Goal: Information Seeking & Learning: Learn about a topic

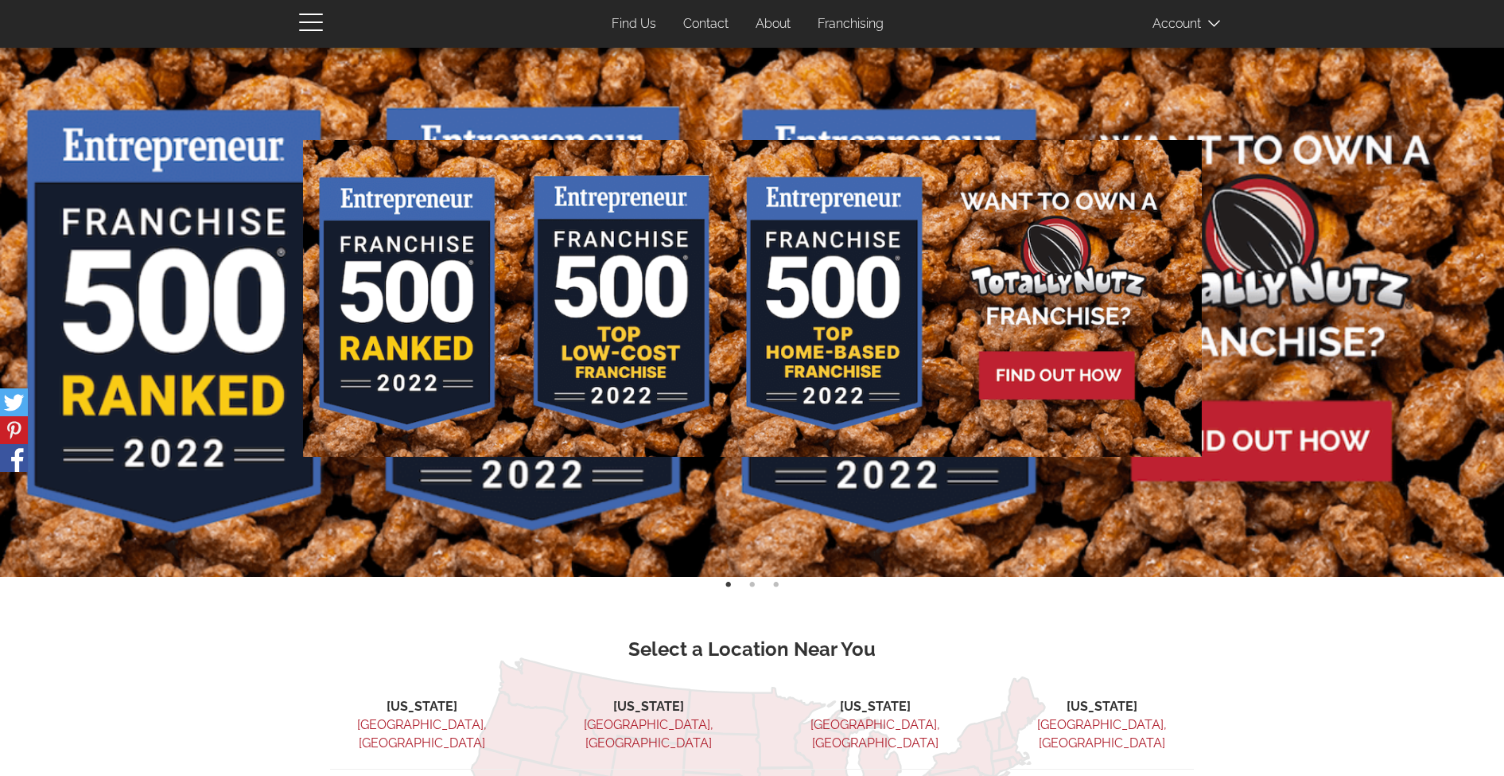
click at [769, 25] on link "About" at bounding box center [773, 24] width 59 height 31
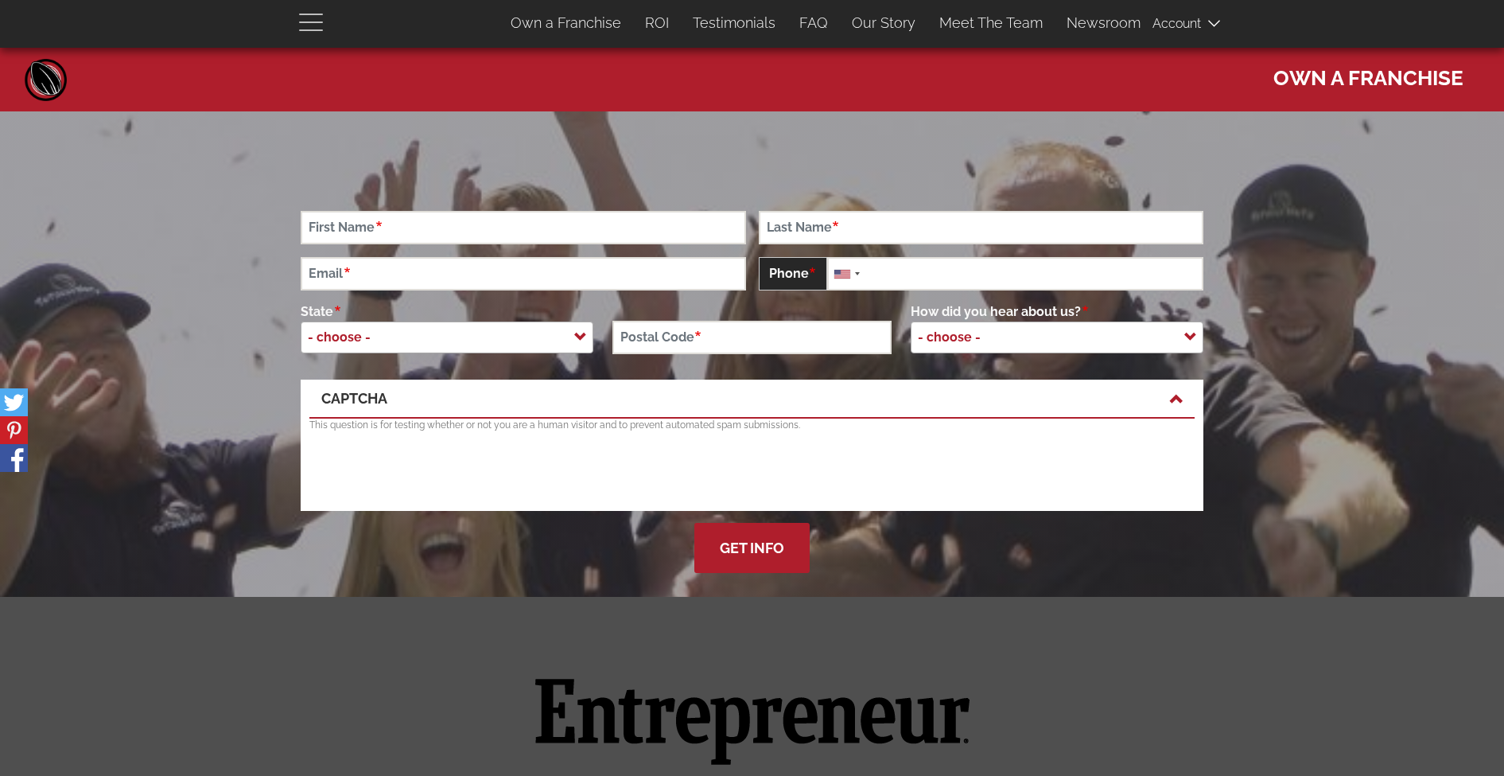
scroll to position [4266, 0]
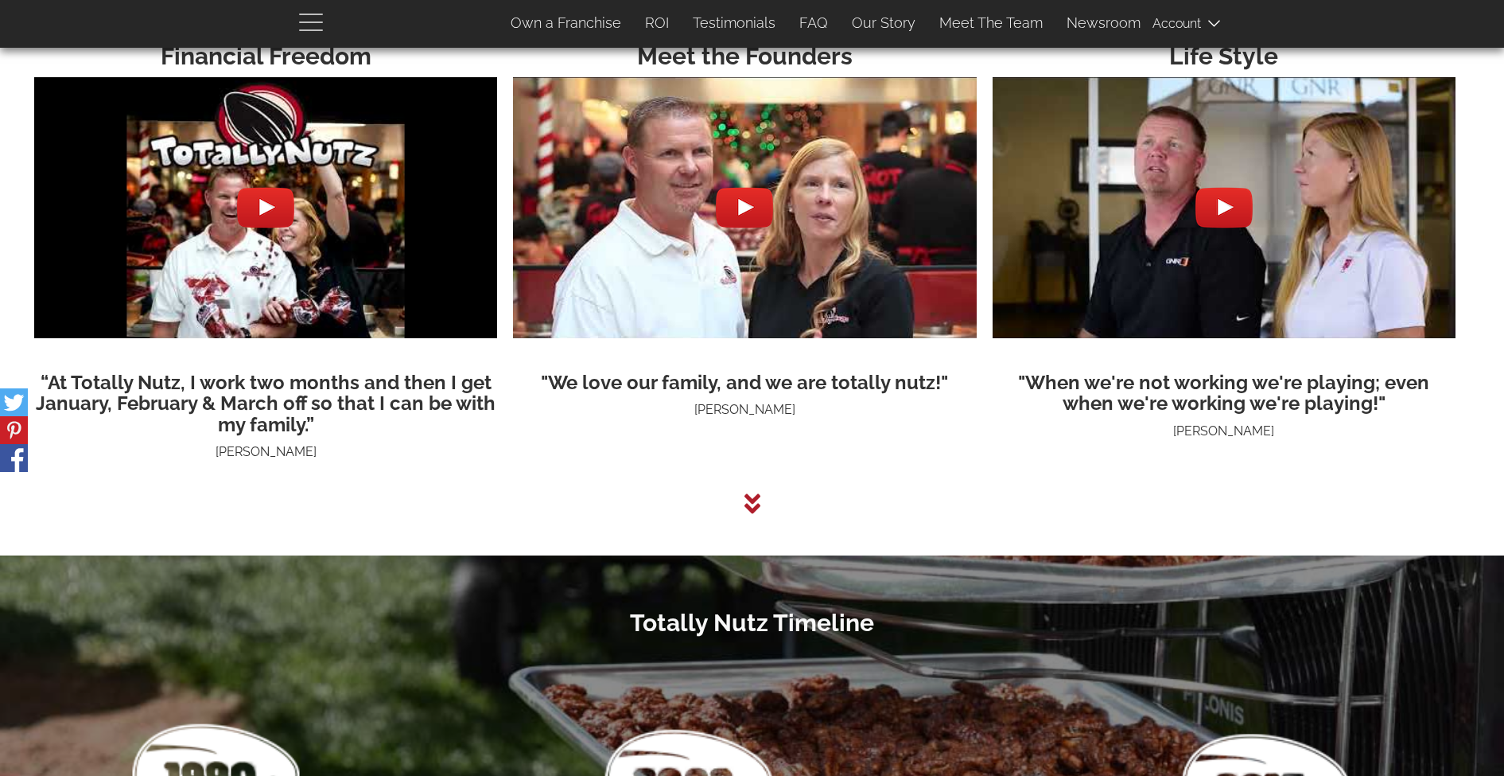
click at [337, 33] on button "button" at bounding box center [321, 21] width 44 height 43
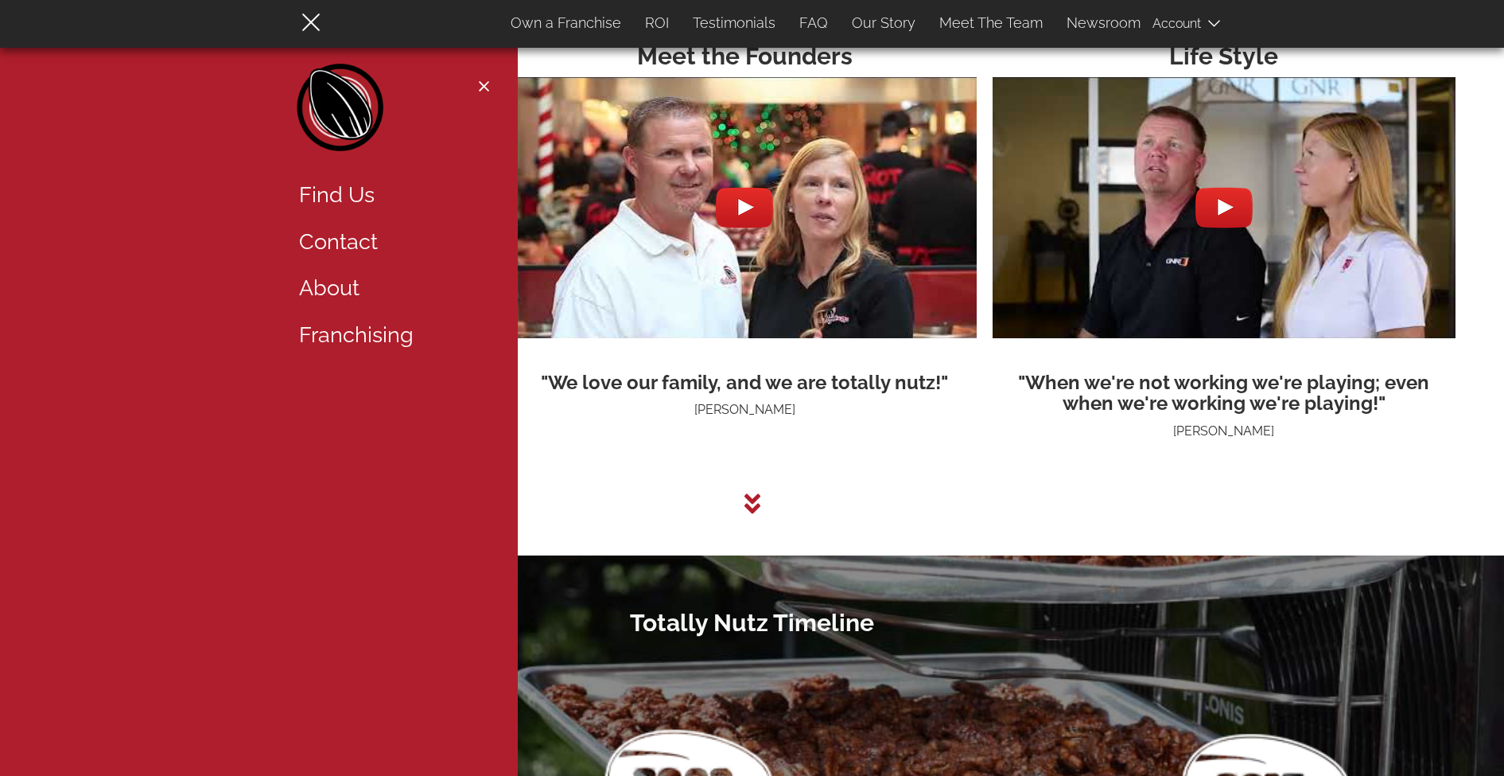
scroll to position [4239, 0]
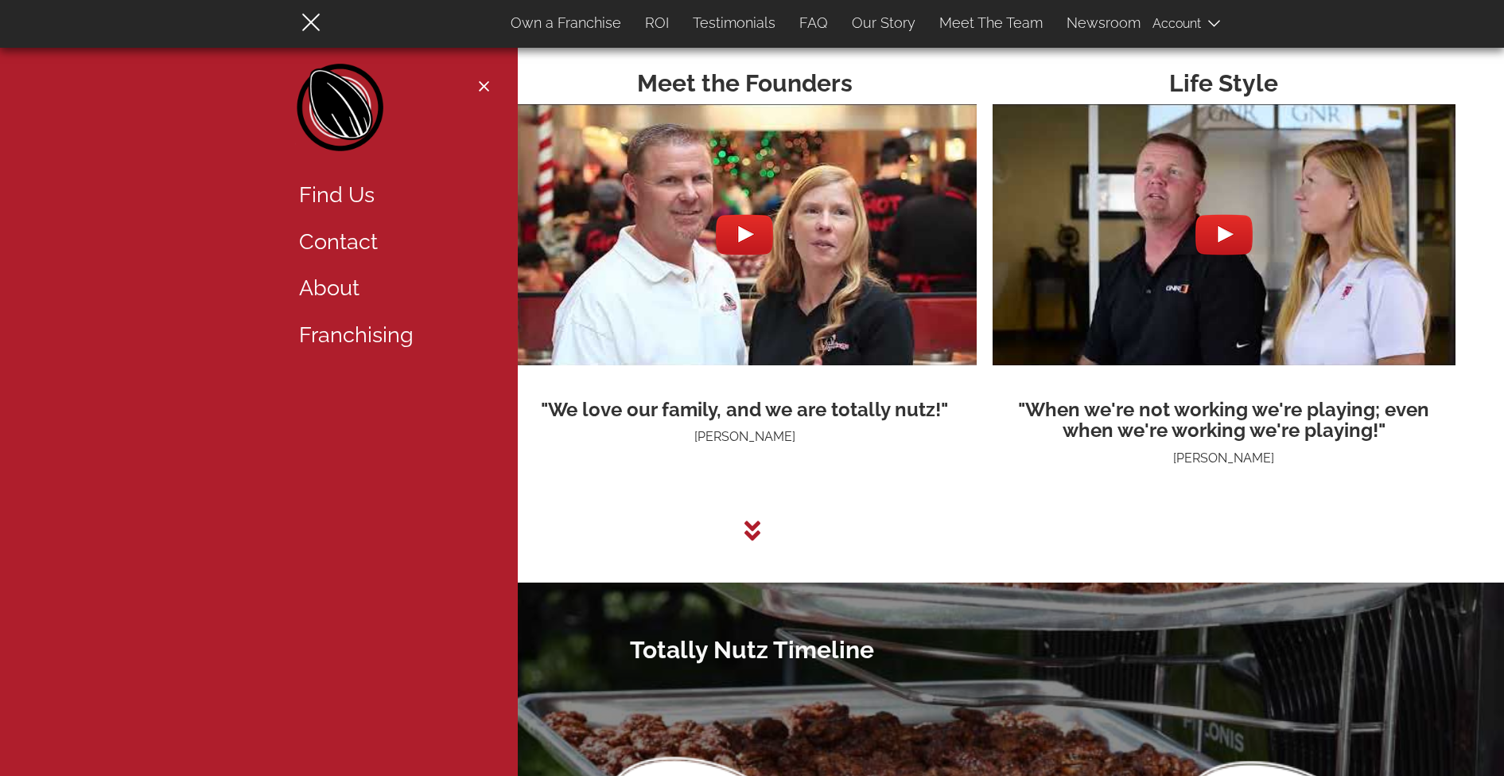
click at [491, 83] on button "Close navigation" at bounding box center [484, 86] width 20 height 13
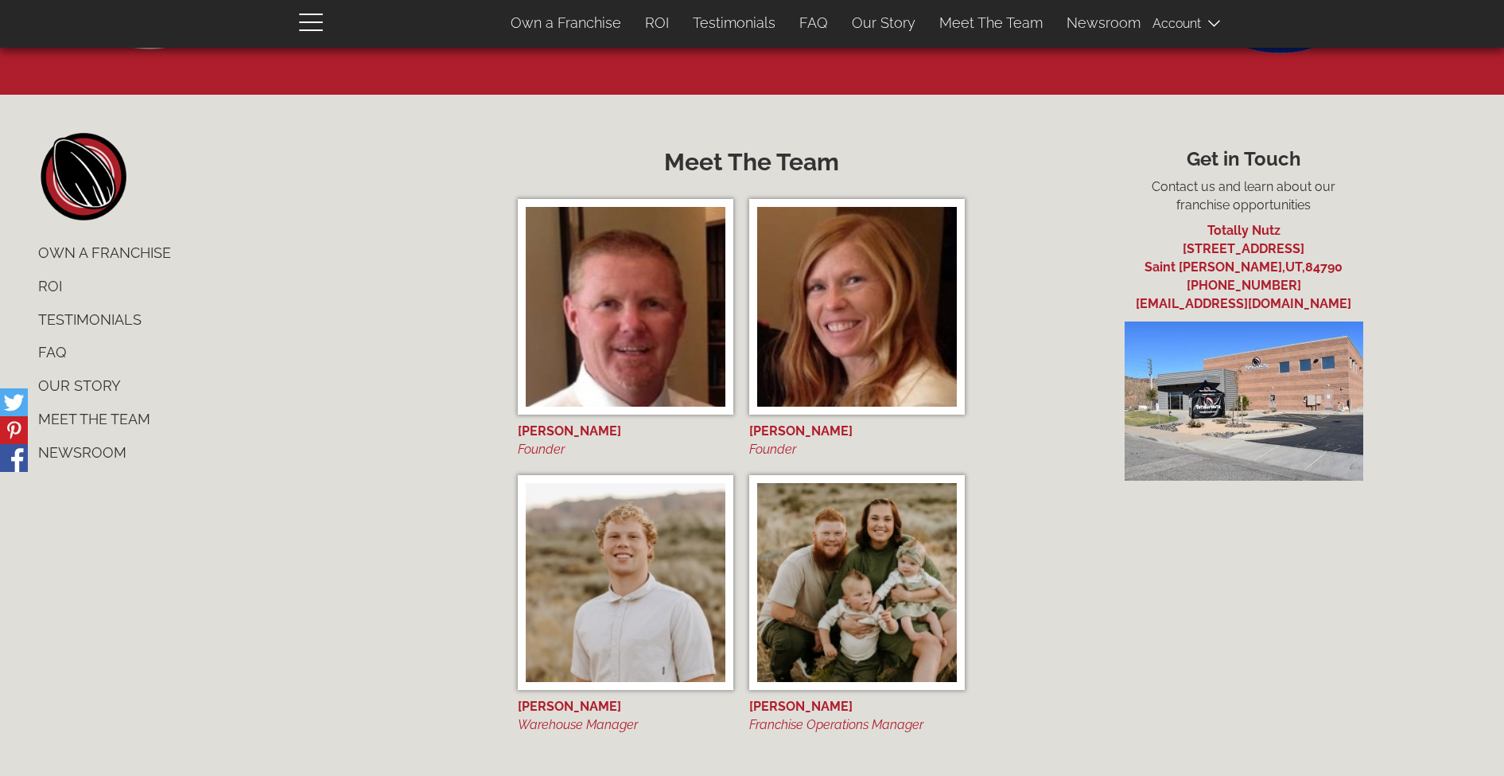
scroll to position [6520, 0]
drag, startPoint x: 1328, startPoint y: 286, endPoint x: 1126, endPoint y: 206, distance: 217.2
click at [1126, 206] on div "Get in Touch Contact us and learn about our franchise opportunities Totally Nut…" at bounding box center [1244, 307] width 492 height 347
drag, startPoint x: 1306, startPoint y: 239, endPoint x: 1189, endPoint y: 273, distance: 121.8
click at [1189, 273] on ul "Totally Nutz [STREET_ADDRESS][PERSON_NAME] [PHONE_NUMBER] [EMAIL_ADDRESS][DOMAI…" at bounding box center [1244, 268] width 468 height 91
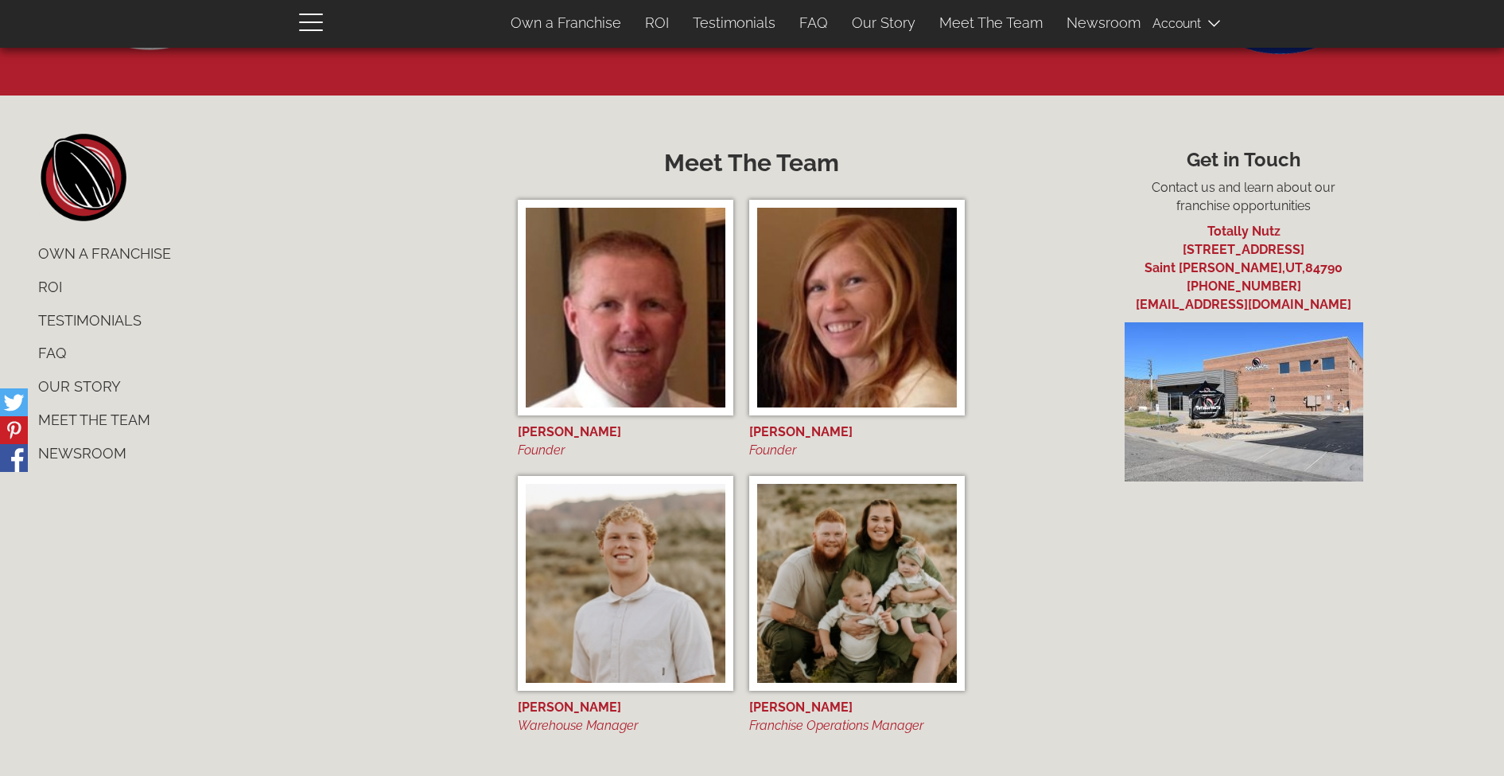
click at [85, 378] on link "Our Story" at bounding box center [260, 386] width 468 height 33
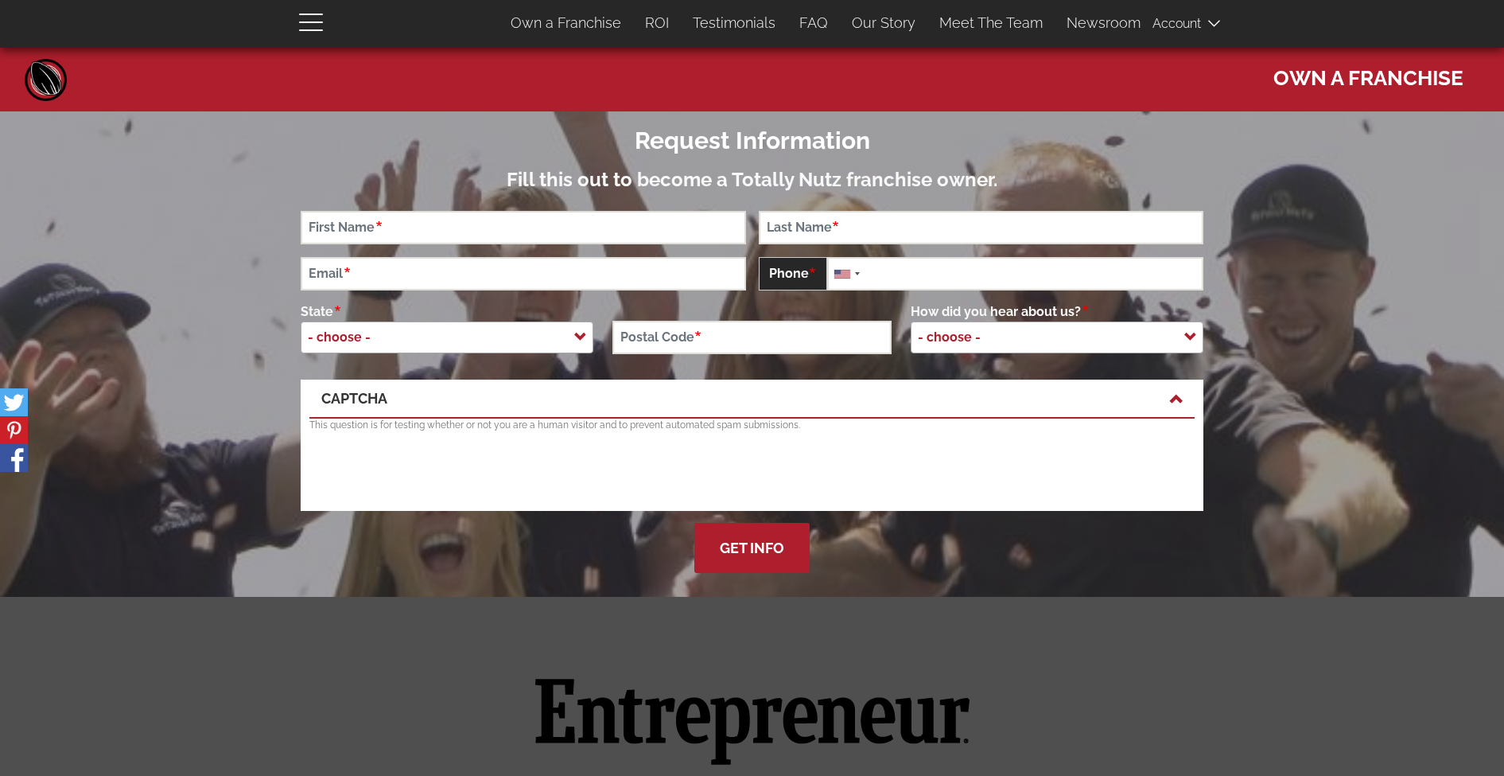
scroll to position [0, 0]
click at [670, 23] on link "ROI" at bounding box center [657, 22] width 48 height 33
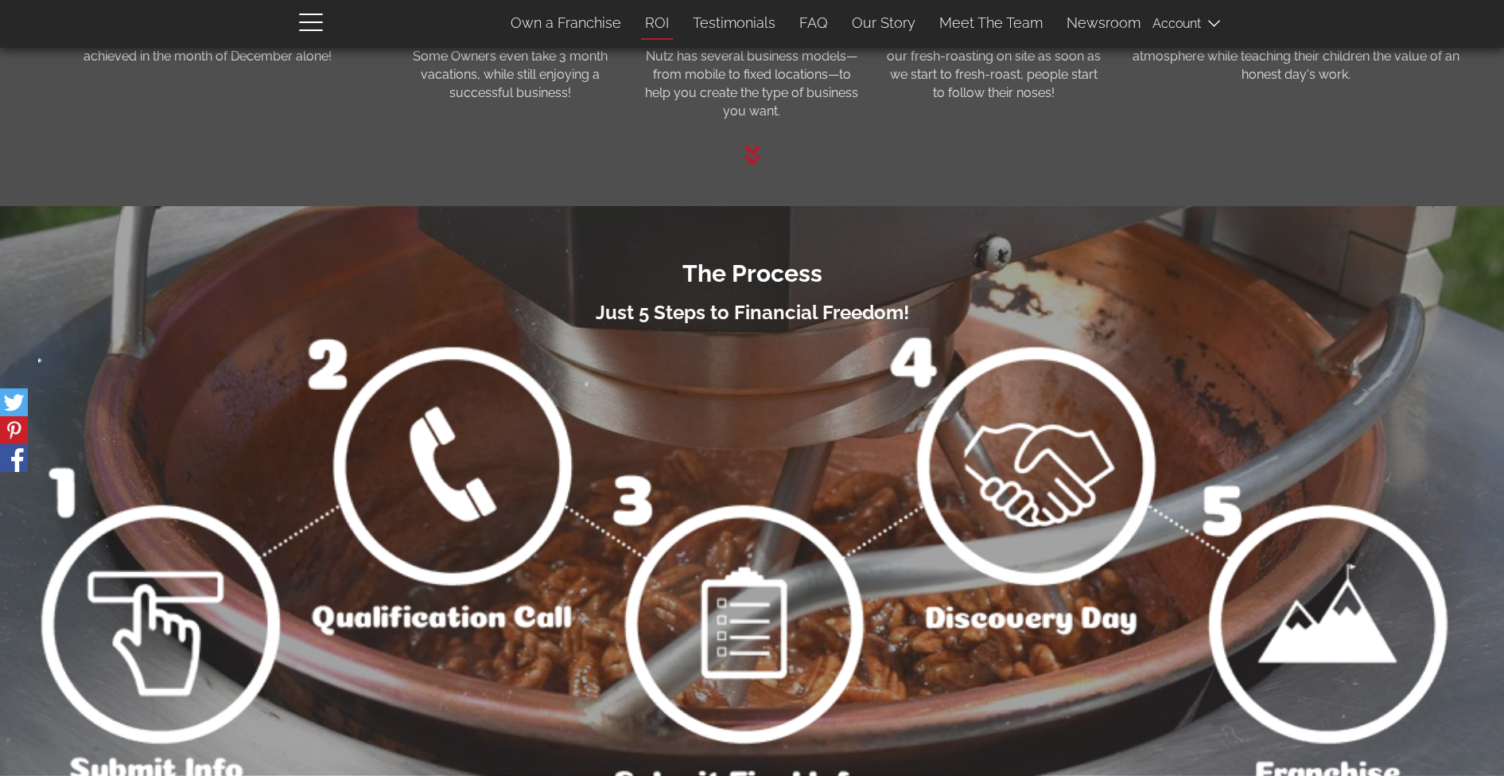
scroll to position [2337, 0]
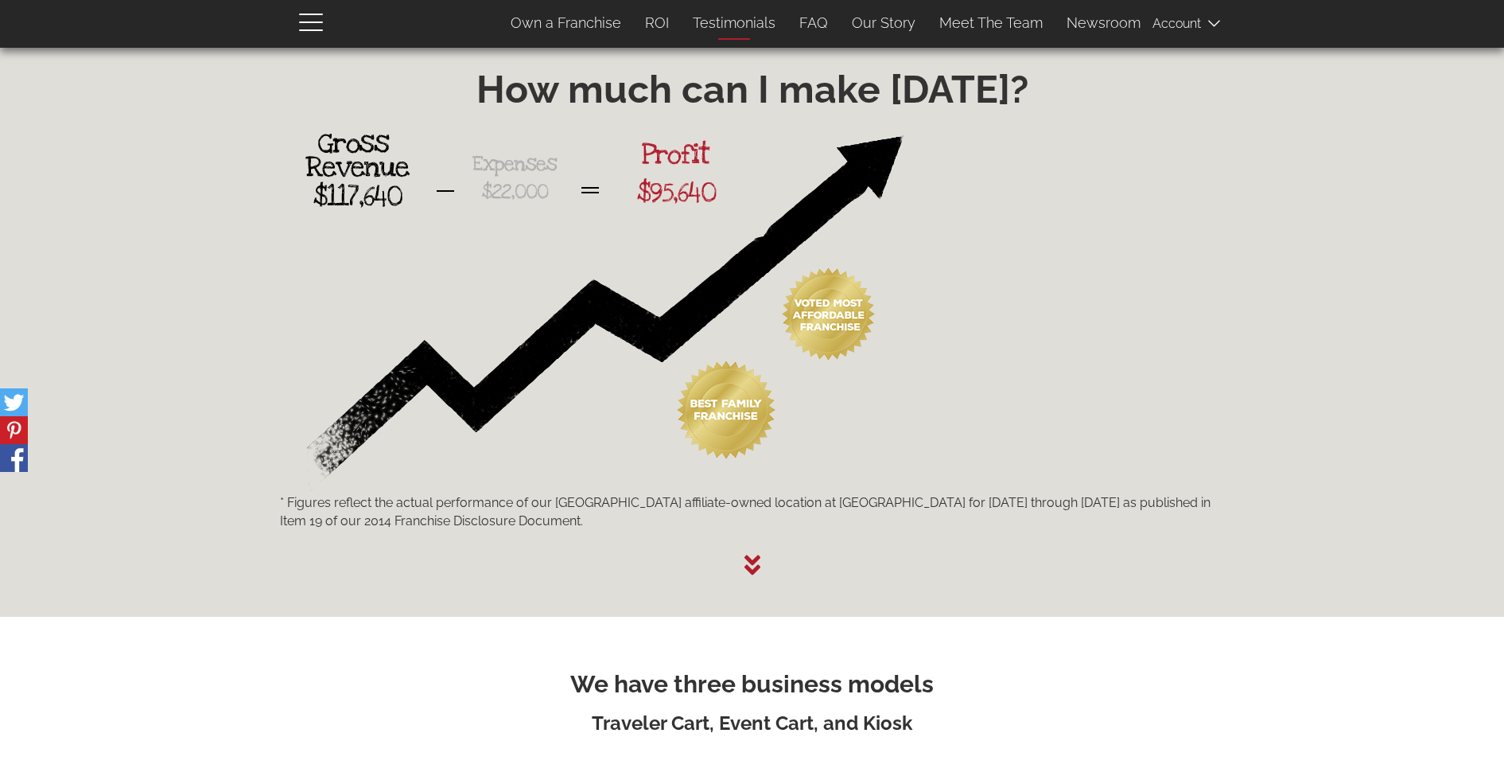
click at [725, 24] on link "Testimonials" at bounding box center [734, 22] width 107 height 33
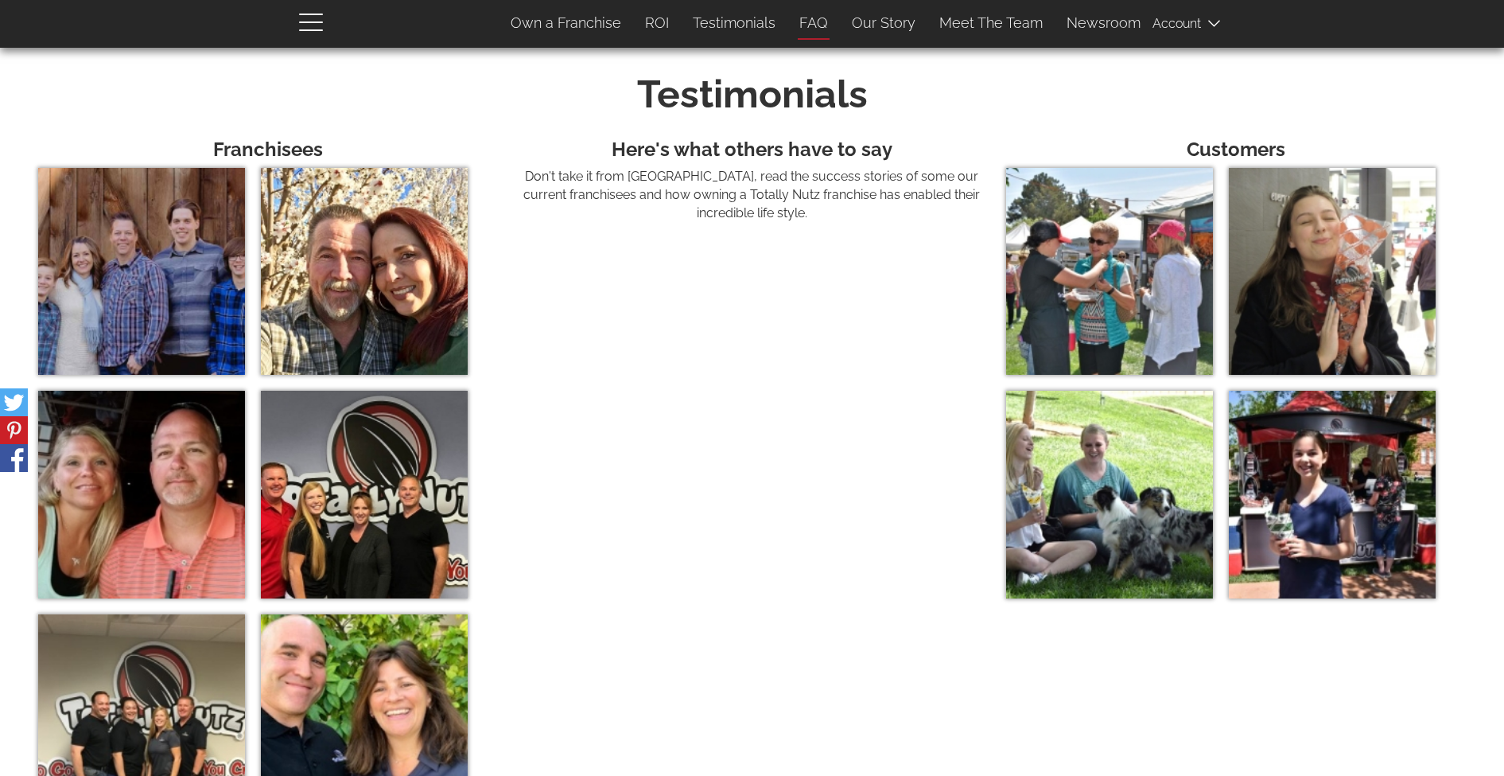
click at [824, 23] on link "FAQ" at bounding box center [814, 22] width 53 height 33
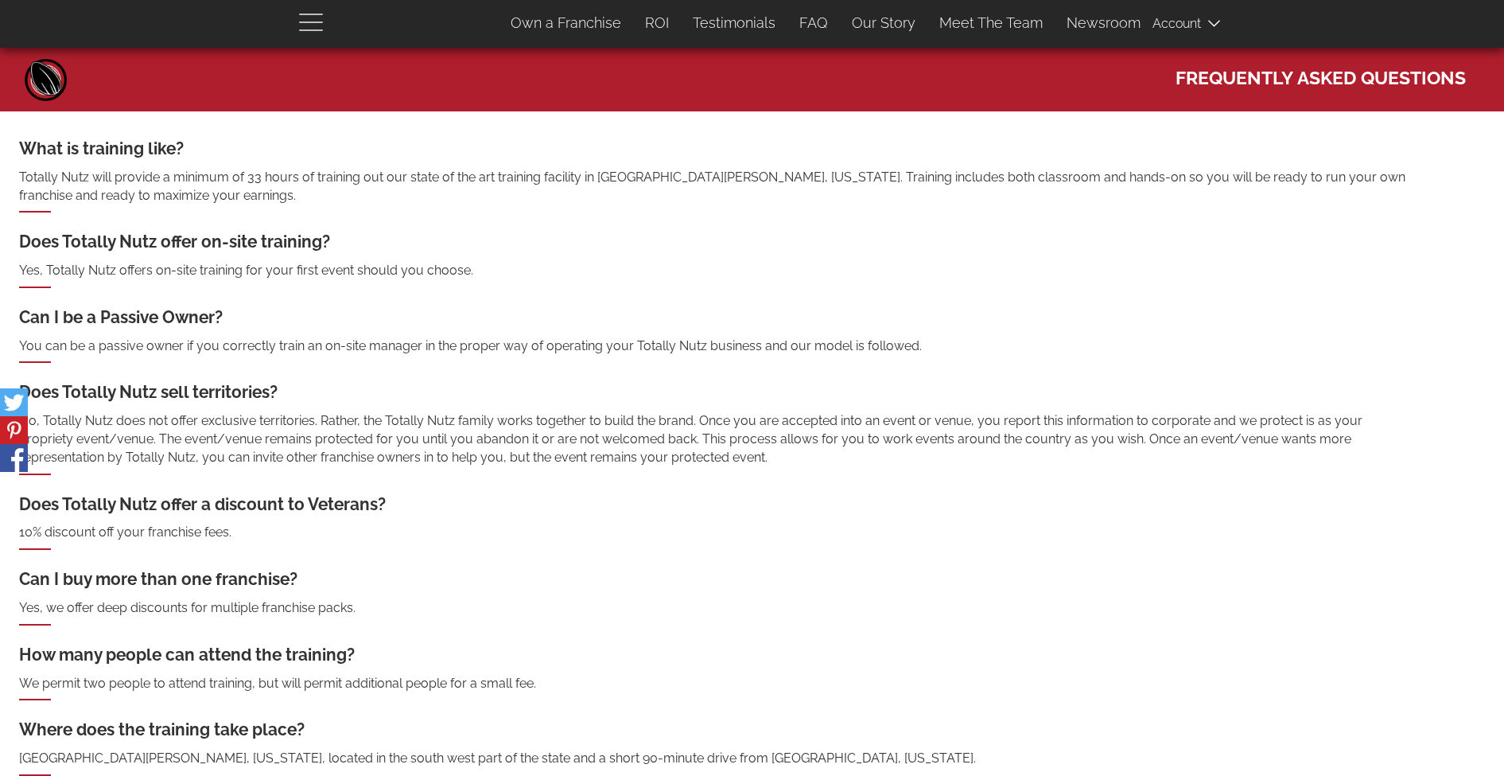
click at [316, 28] on span "button" at bounding box center [315, 21] width 32 height 19
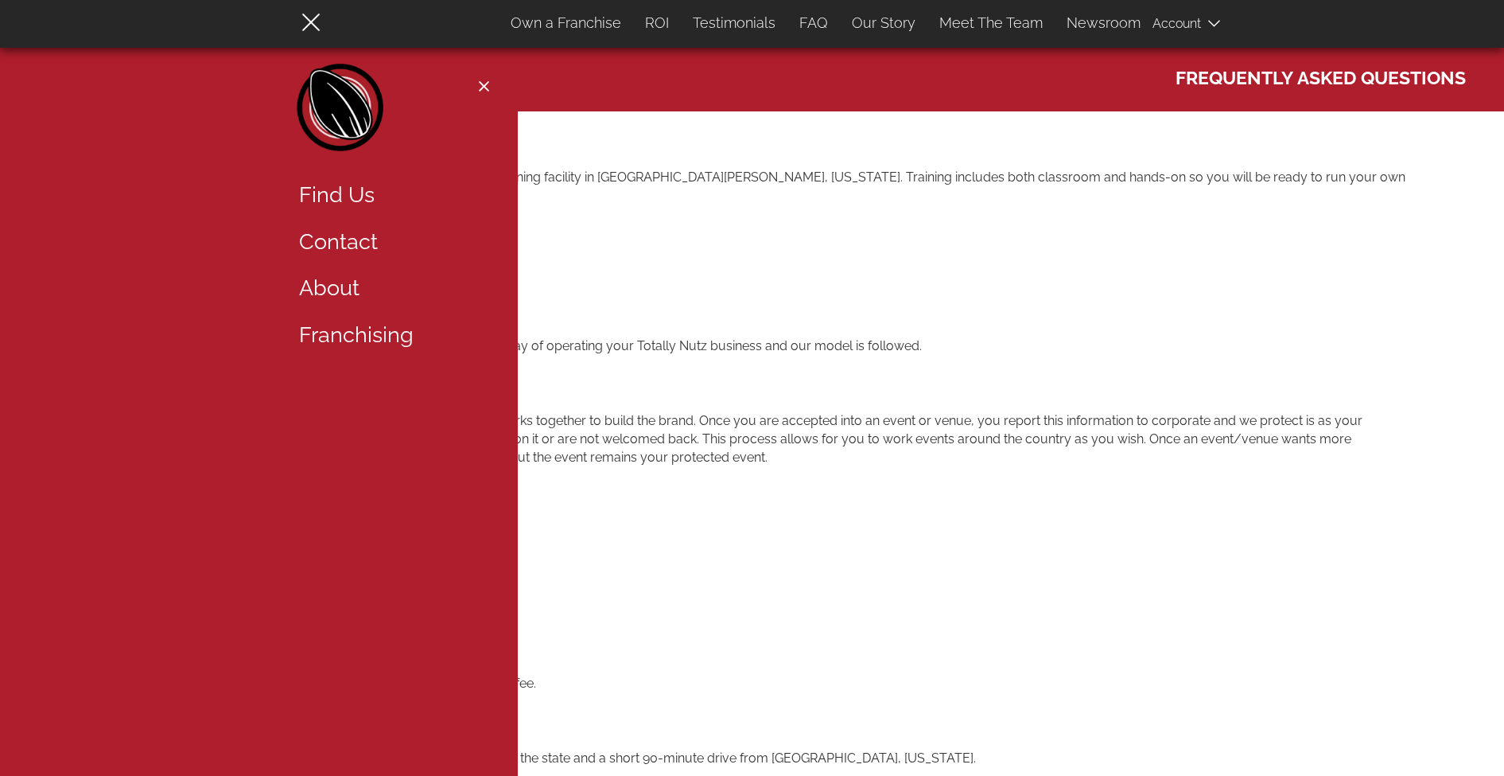
click at [635, 121] on section "What is training like? Totally Nutz will provide a minimum of 33 hours of train…" at bounding box center [752, 733] width 1504 height 1244
drag, startPoint x: 677, startPoint y: 219, endPoint x: 318, endPoint y: 75, distance: 386.6
click at [676, 219] on ul "What is training like? Totally Nutz will provide a minimum of 33 hours of train…" at bounding box center [752, 725] width 1504 height 1176
click at [500, 88] on div "Close navigation Main navigation Home Top Menu (Pages) Find Us Contact About Fr…" at bounding box center [259, 211] width 518 height 294
click at [492, 85] on button "Close navigation" at bounding box center [484, 86] width 20 height 13
